Goal: Find specific page/section: Find specific page/section

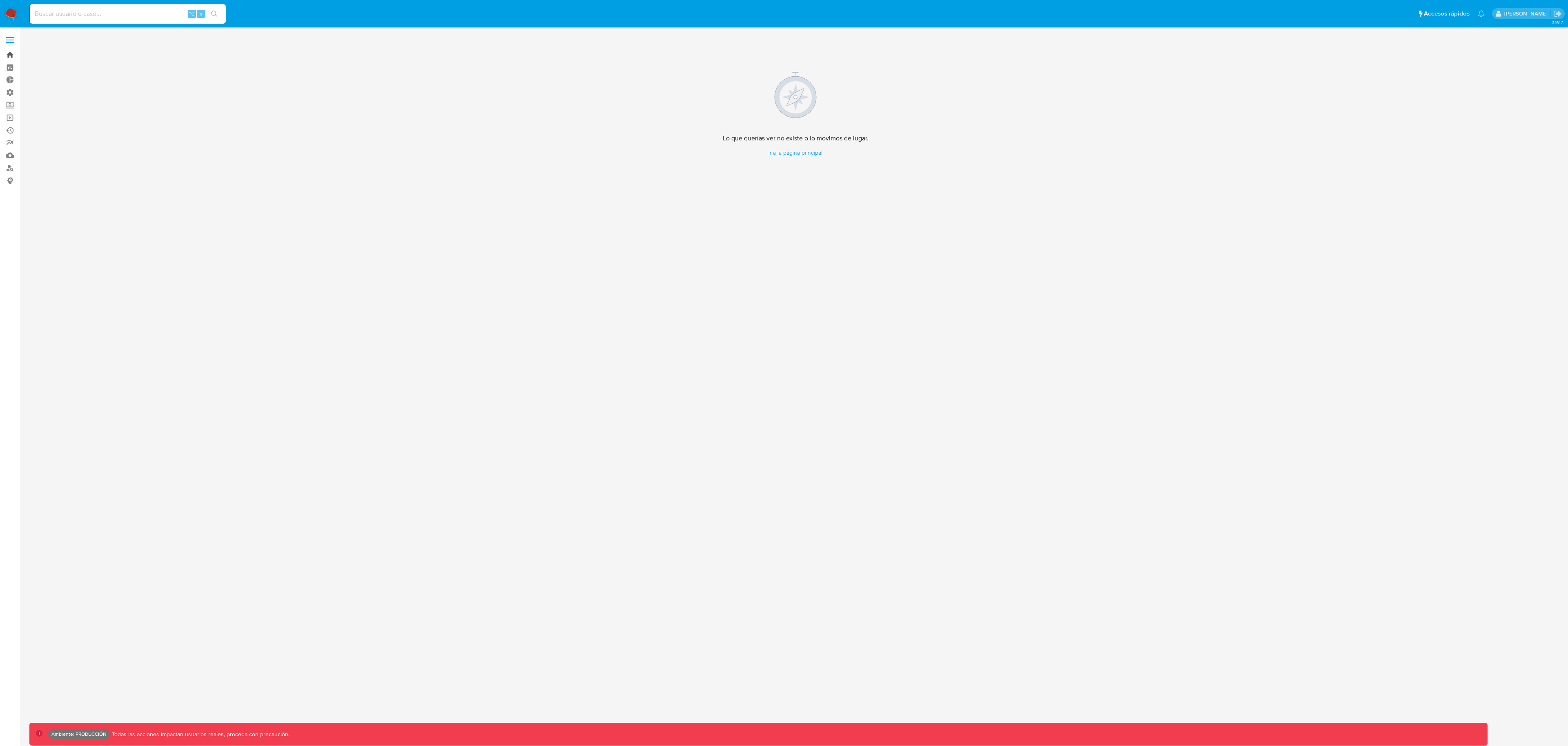
click at [5, 55] on link "Bandeja" at bounding box center [49, 55] width 97 height 13
click at [59, 14] on div "Cargando..." at bounding box center [784, 373] width 1568 height 746
drag, startPoint x: 59, startPoint y: 14, endPoint x: 69, endPoint y: 12, distance: 10.2
click at [61, 13] on div "Cargando..." at bounding box center [784, 373] width 1568 height 746
drag, startPoint x: 82, startPoint y: 10, endPoint x: 80, endPoint y: 1, distance: 9.2
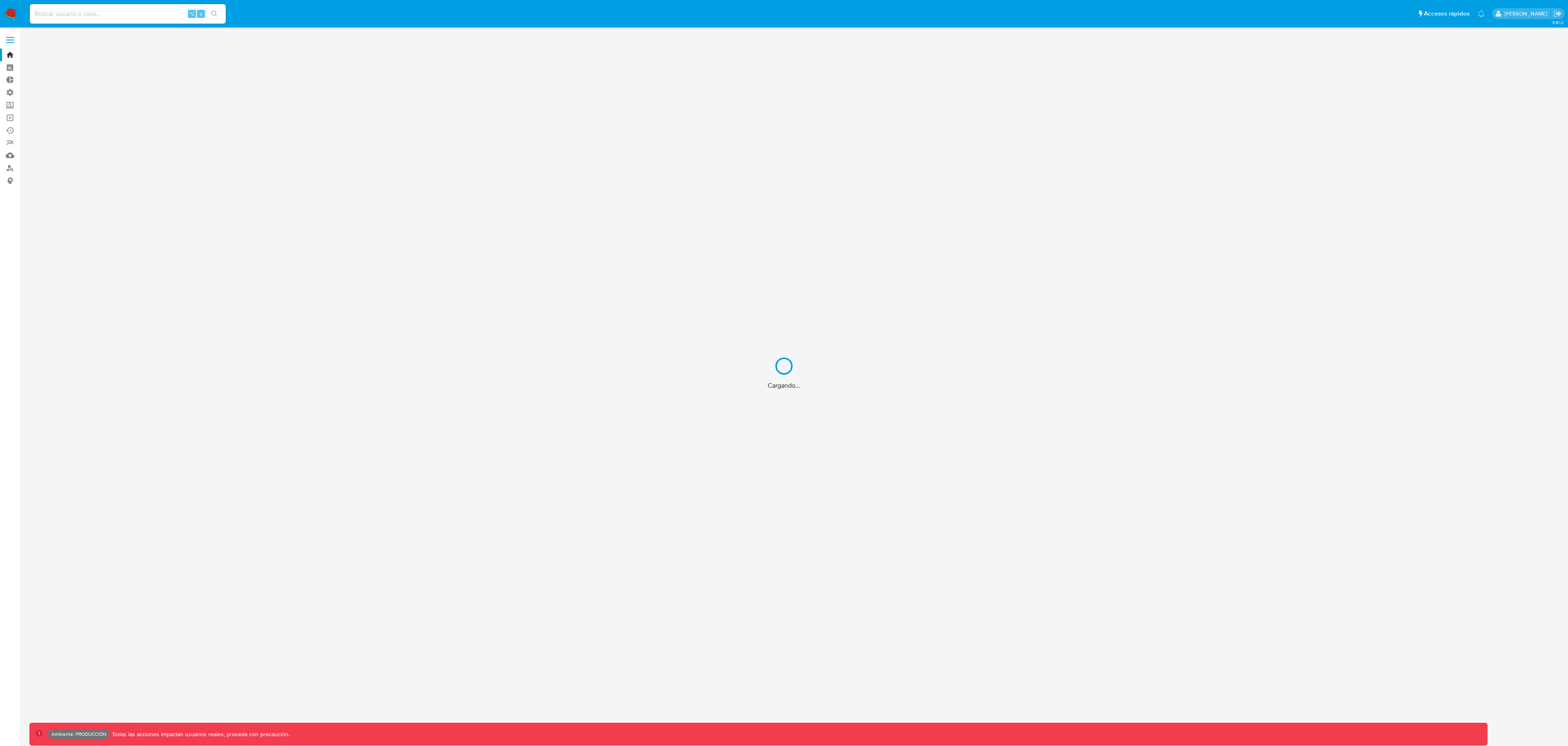
click at [81, 10] on div "Cargando..." at bounding box center [784, 373] width 1568 height 746
drag, startPoint x: 86, startPoint y: 12, endPoint x: 77, endPoint y: 15, distance: 9.5
click at [86, 12] on div "Cargando..." at bounding box center [784, 373] width 1568 height 746
drag, startPoint x: 70, startPoint y: 14, endPoint x: 10, endPoint y: 21, distance: 60.4
click at [19, 16] on div "Cargando..." at bounding box center [784, 373] width 1568 height 746
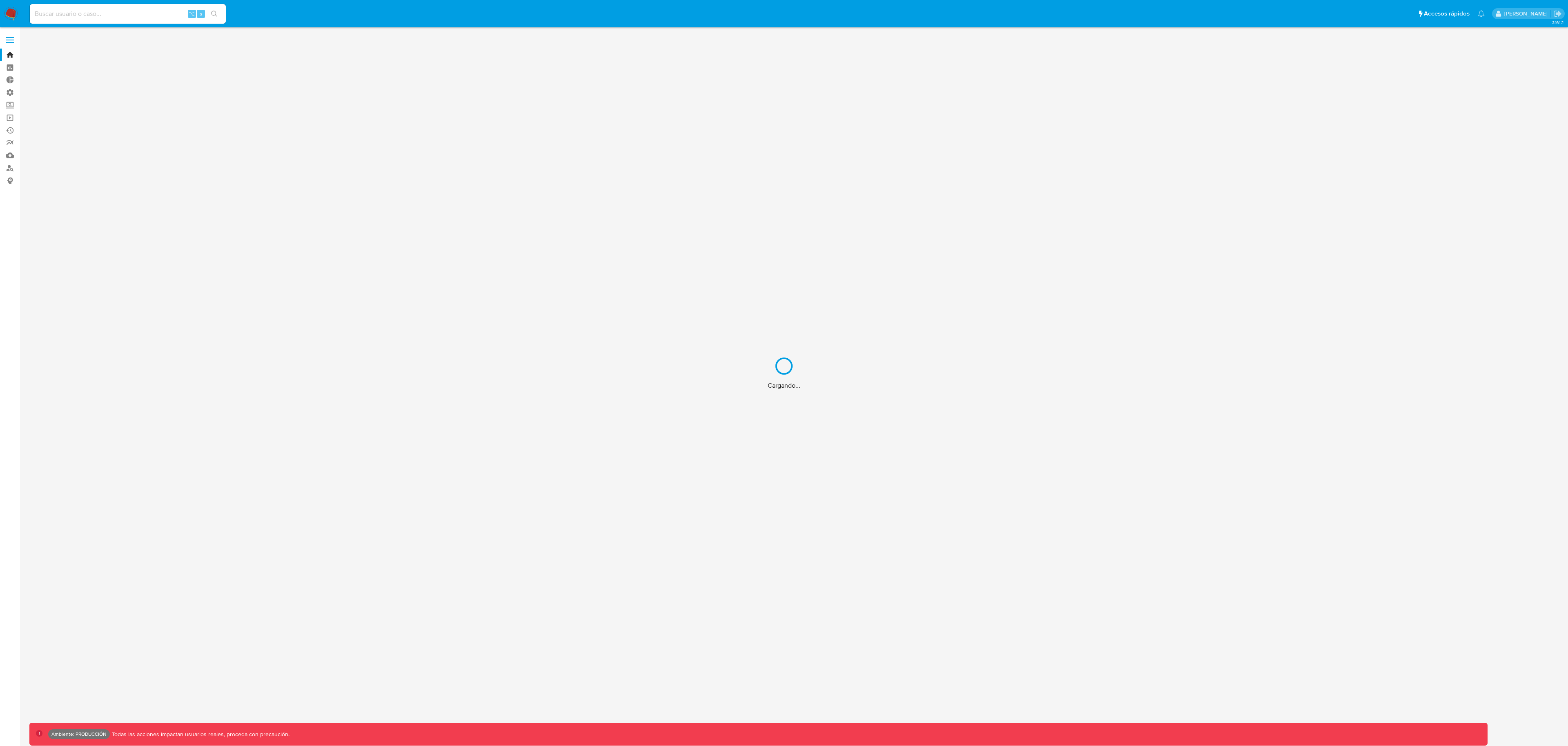
click at [63, 8] on div "Cargando..." at bounding box center [784, 373] width 1568 height 746
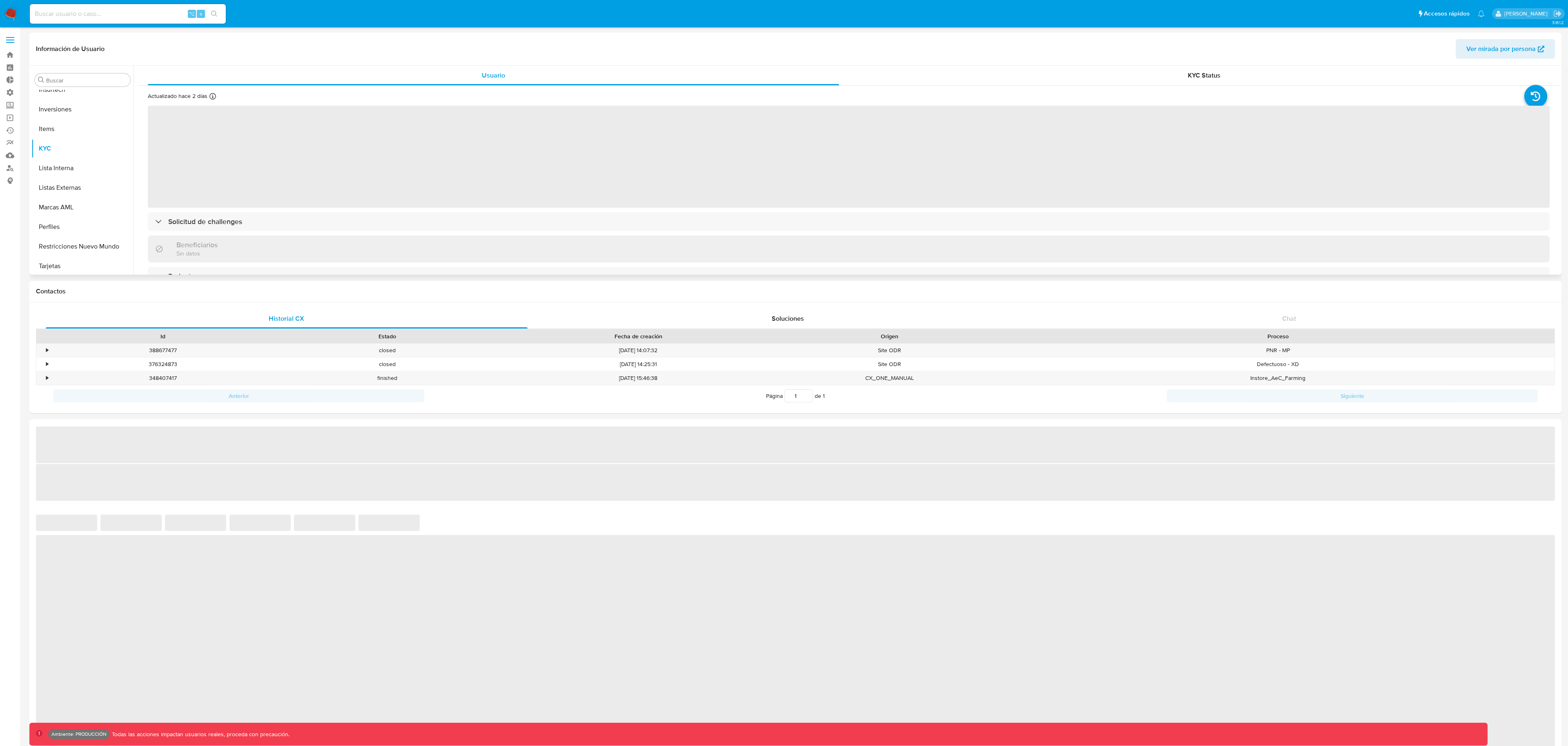
scroll to position [424, 0]
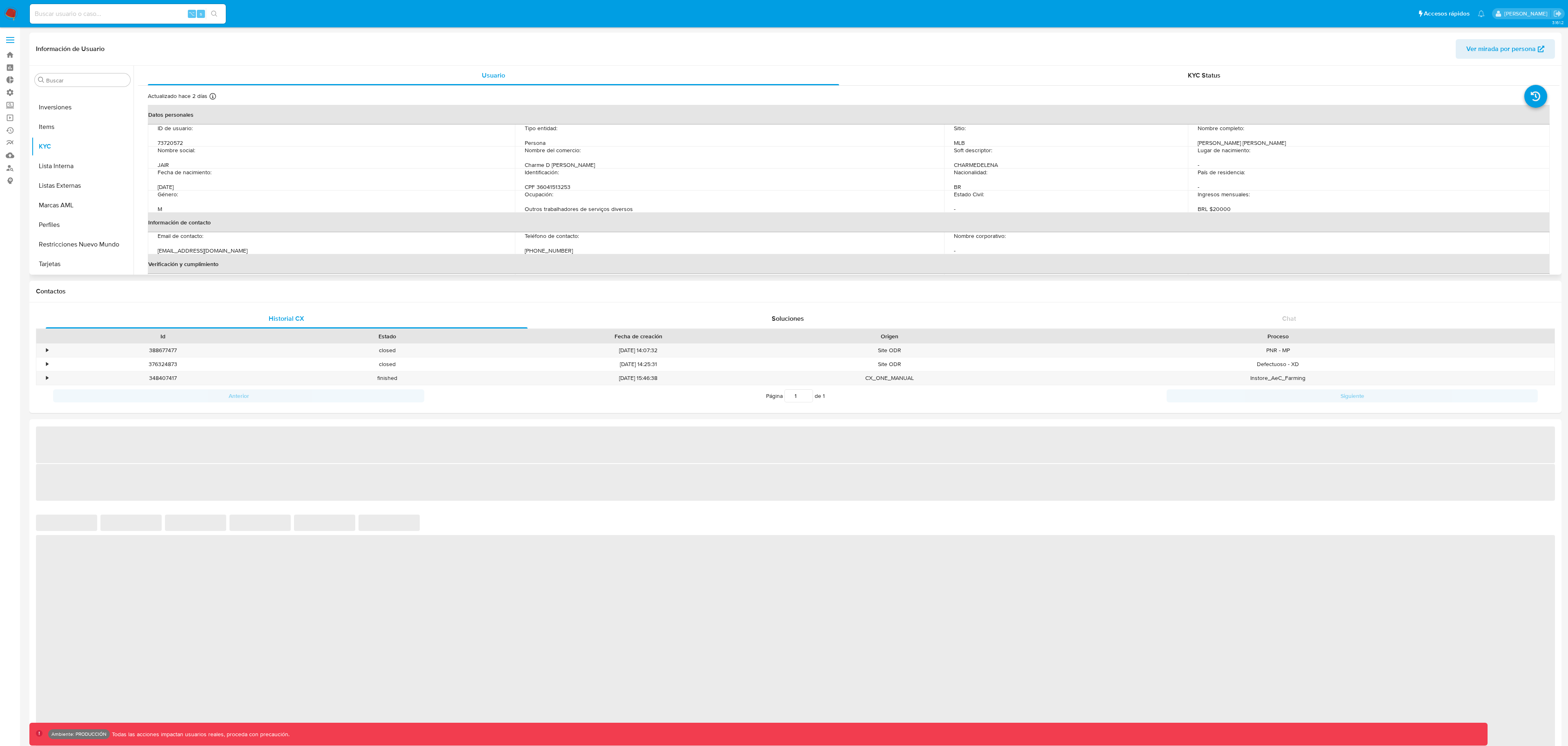
select select "10"
